Goal: Check status: Check status

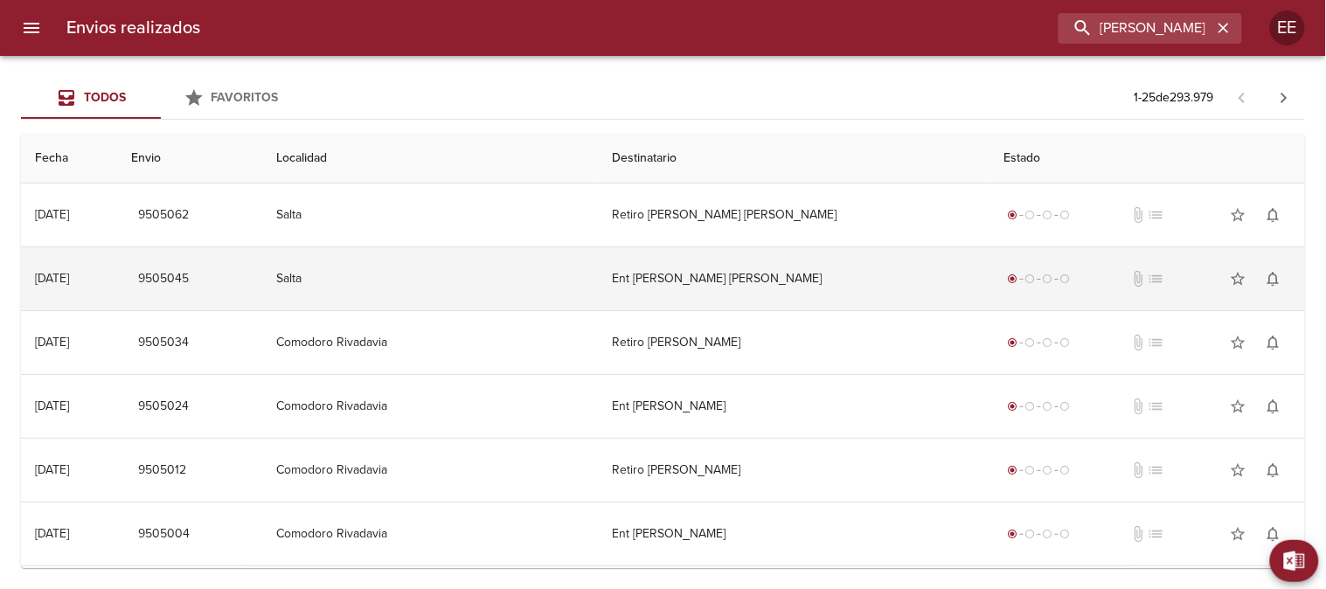
type input "mirko viola prioli"
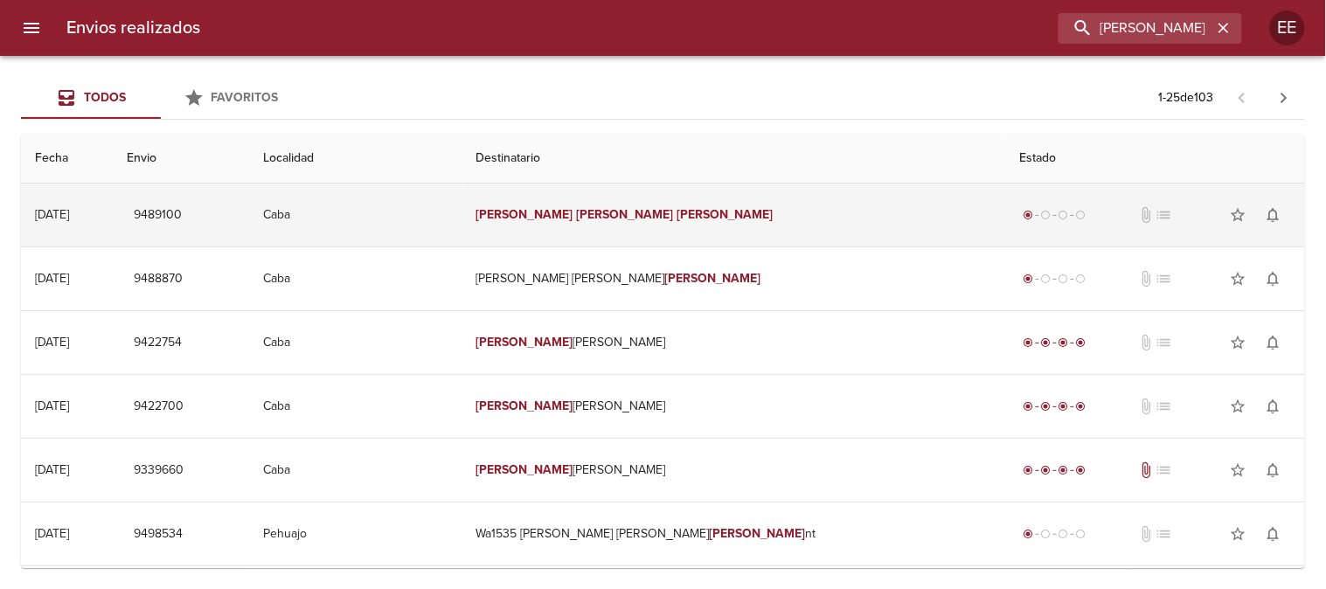
click at [723, 222] on td "Mirko Viola Prioli" at bounding box center [734, 215] width 544 height 63
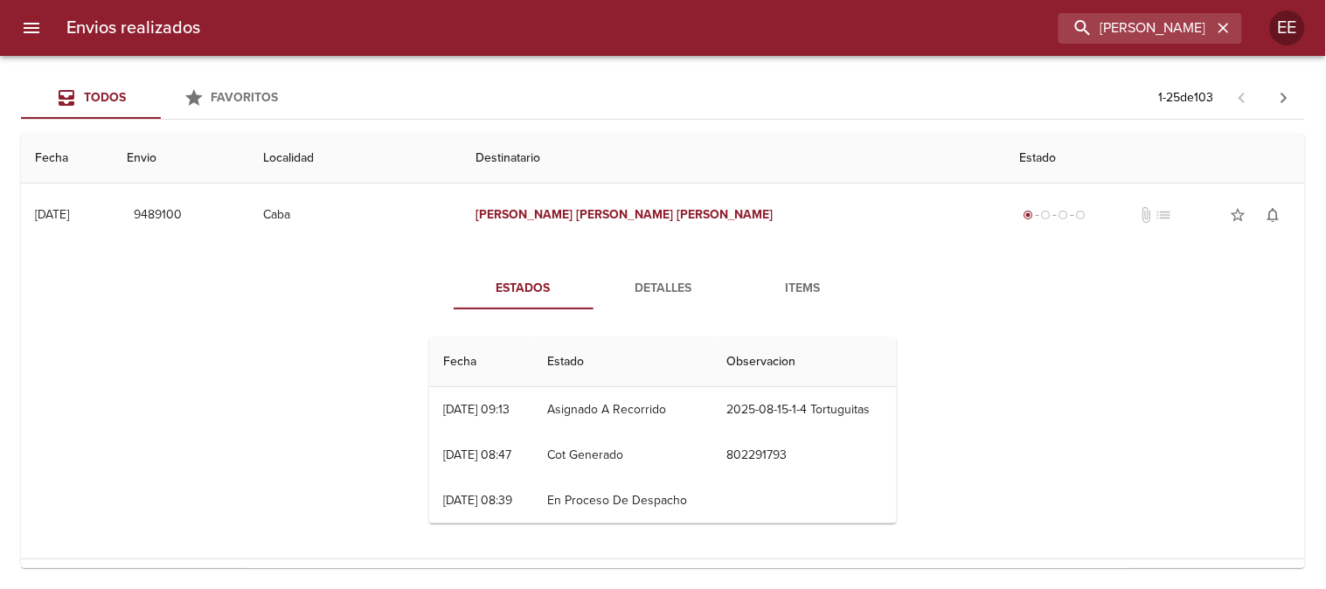
click at [246, 432] on div "Estados Detalles Items Fecha Estado Observacion 14/08 14/08/2025 09:13 Asignado…" at bounding box center [663, 402] width 1256 height 312
click at [629, 282] on span "Detalles" at bounding box center [663, 289] width 119 height 22
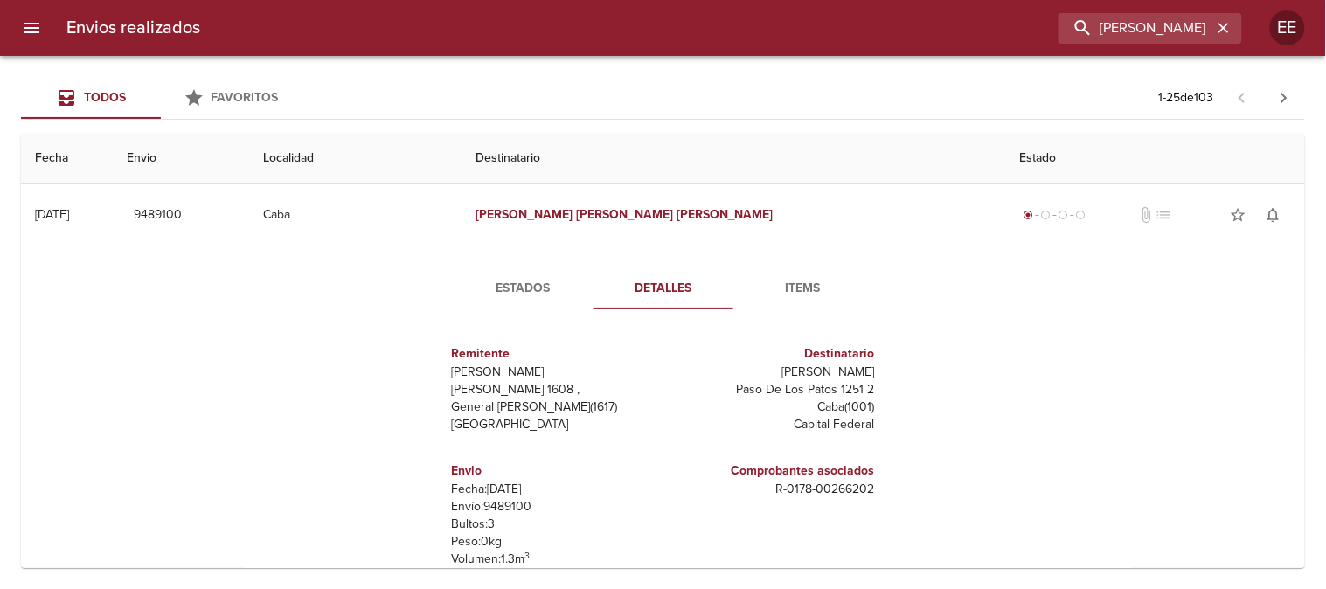
scroll to position [194, 0]
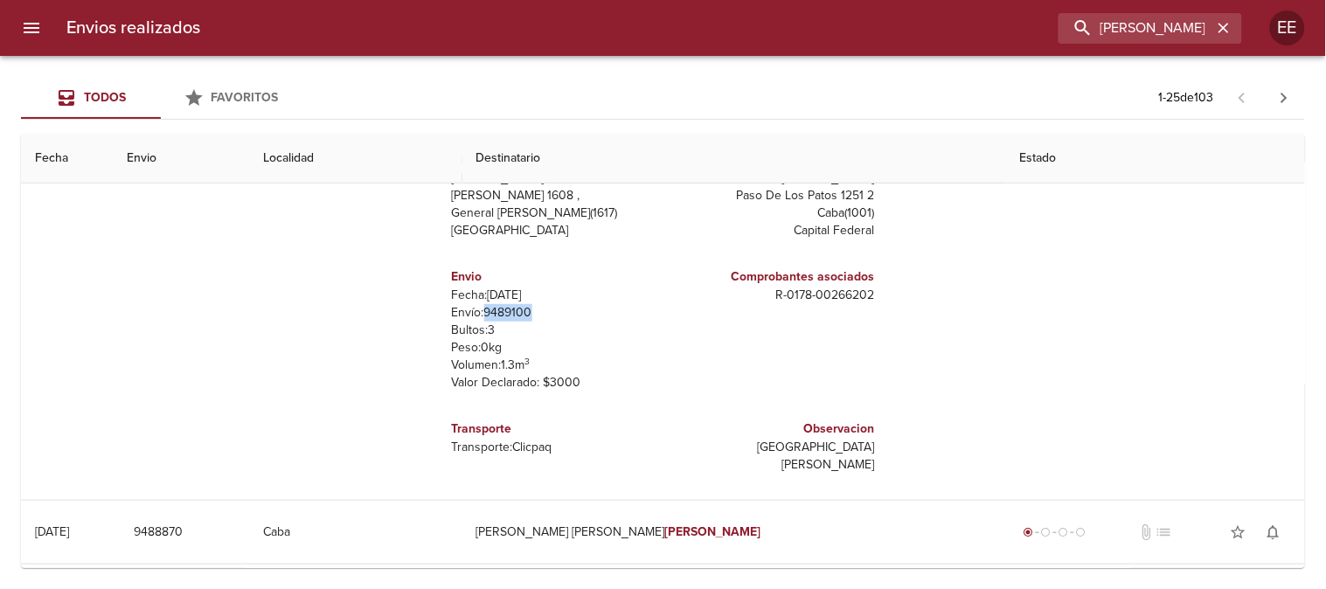
drag, startPoint x: 479, startPoint y: 319, endPoint x: 525, endPoint y: 312, distance: 46.8
click at [525, 312] on p "Envío: 9489100" at bounding box center [554, 312] width 204 height 17
copy p "9489100"
